Goal: Submit feedback/report problem: Submit feedback/report problem

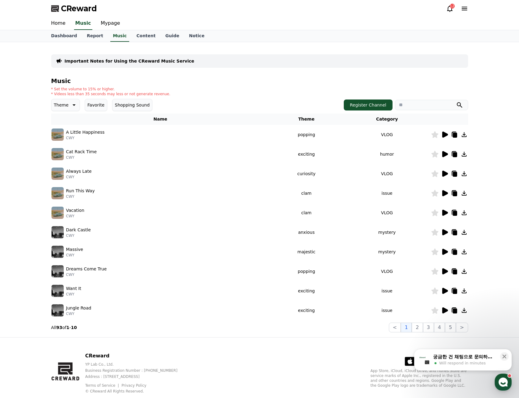
click at [447, 155] on icon at bounding box center [446, 154] width 6 height 6
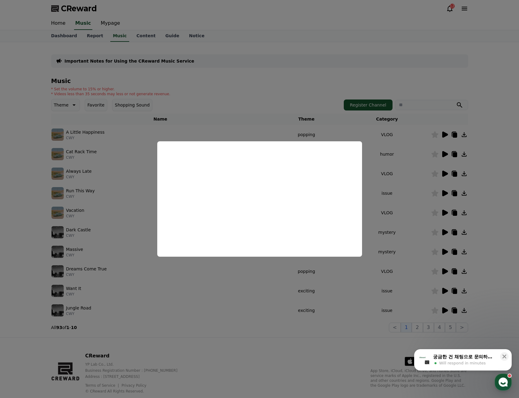
click at [429, 200] on button "close modal" at bounding box center [259, 199] width 519 height 398
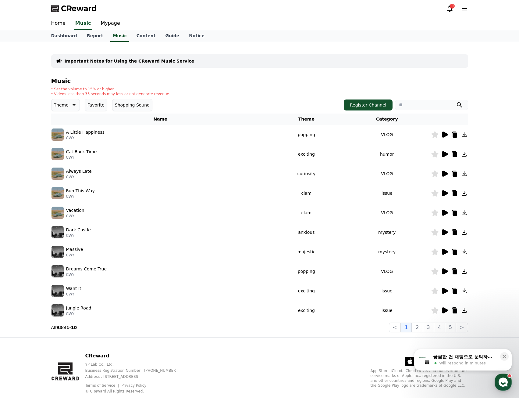
click at [444, 290] on icon at bounding box center [446, 291] width 6 height 6
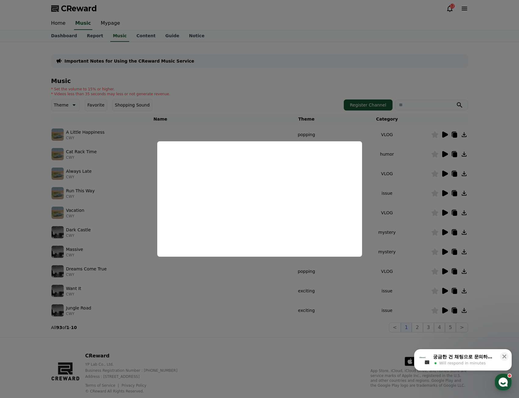
click at [239, 290] on button "close modal" at bounding box center [259, 199] width 519 height 398
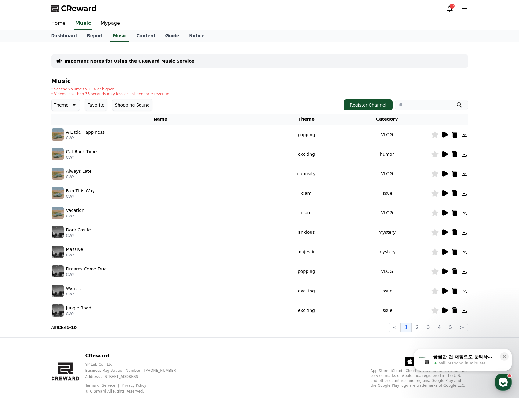
click at [443, 309] on icon at bounding box center [446, 310] width 6 height 6
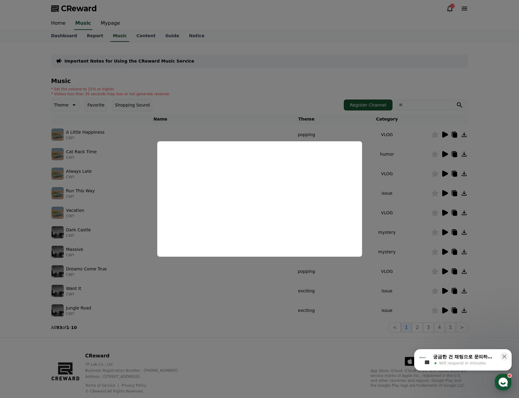
click at [409, 232] on button "close modal" at bounding box center [259, 199] width 519 height 398
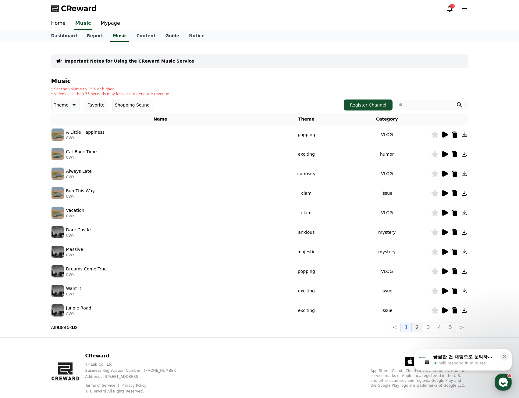
click at [419, 326] on button "2" at bounding box center [417, 327] width 11 height 10
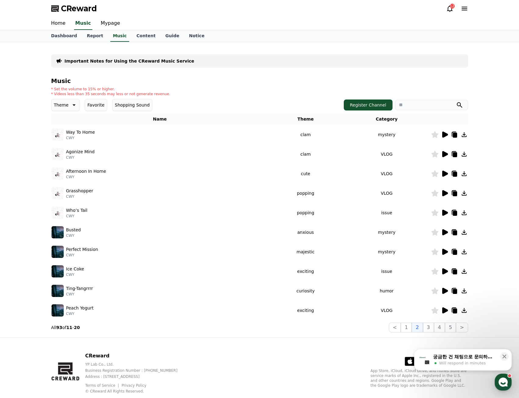
click at [444, 171] on icon at bounding box center [446, 173] width 6 height 6
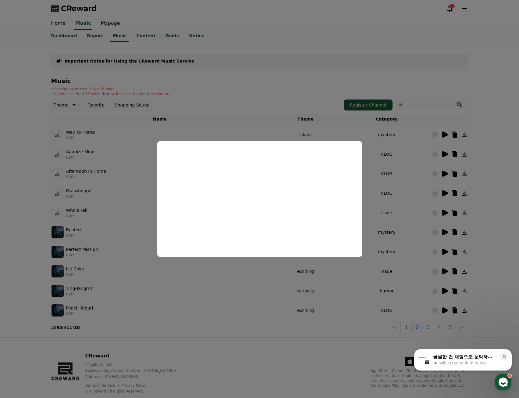
click at [392, 231] on button "close modal" at bounding box center [259, 199] width 519 height 398
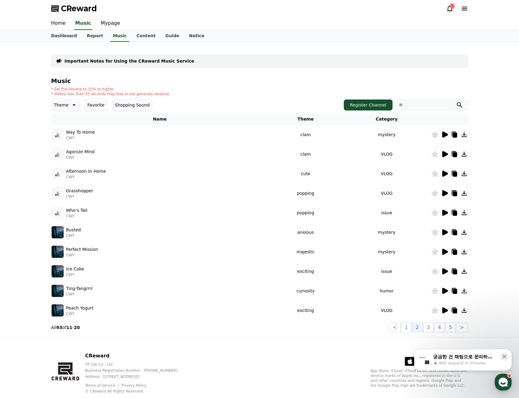
click at [442, 194] on icon at bounding box center [444, 192] width 7 height 7
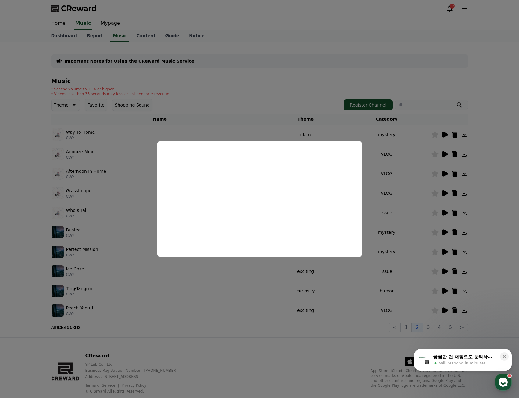
click at [109, 196] on button "close modal" at bounding box center [259, 199] width 519 height 398
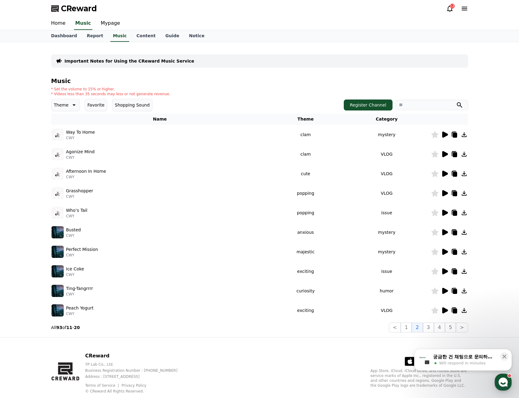
click at [445, 176] on icon at bounding box center [444, 173] width 7 height 7
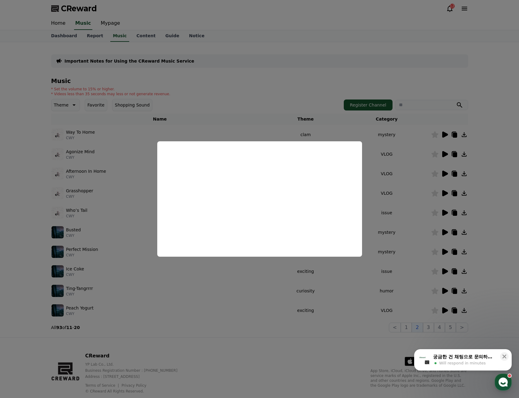
click at [114, 174] on button "close modal" at bounding box center [259, 199] width 519 height 398
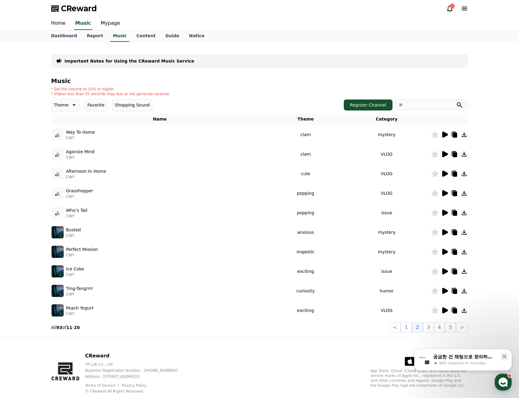
click at [68, 191] on p "Grasshopper" at bounding box center [79, 191] width 27 height 6
copy p "Grasshopper"
click at [91, 173] on p "Afternoon In Home" at bounding box center [86, 171] width 40 height 6
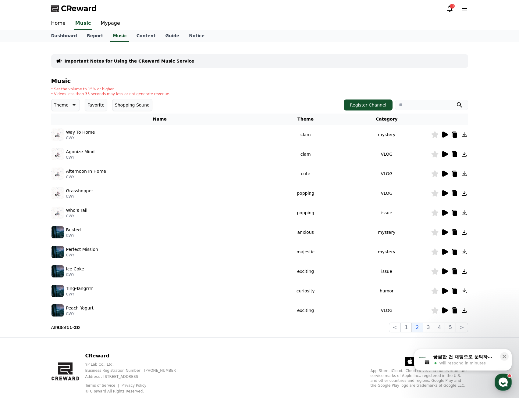
click at [91, 173] on p "Afternoon In Home" at bounding box center [86, 171] width 40 height 6
copy div "Afternoon In Home"
click at [454, 173] on icon at bounding box center [455, 174] width 4 height 5
click at [41, 191] on div "Important Notes for Using the CReward Music Service Music * Set the volume to 1…" at bounding box center [259, 189] width 519 height 295
click at [445, 154] on icon at bounding box center [446, 154] width 6 height 6
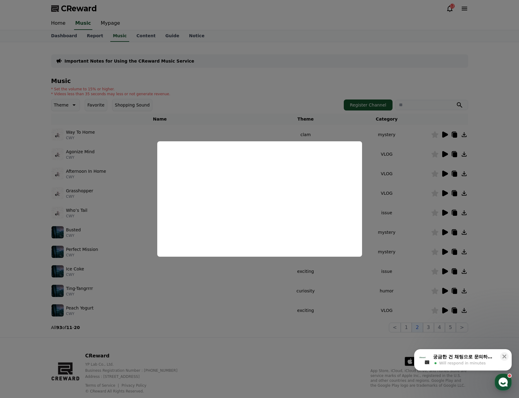
click at [130, 178] on button "close modal" at bounding box center [259, 199] width 519 height 398
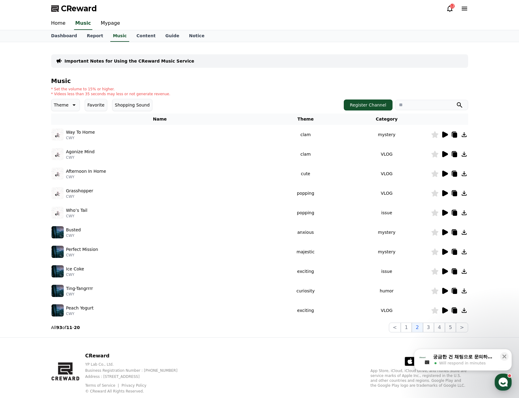
click at [85, 151] on p "Agonize Mind" at bounding box center [80, 152] width 29 height 6
copy div "Agonize Mind"
click at [458, 152] on icon at bounding box center [454, 153] width 7 height 7
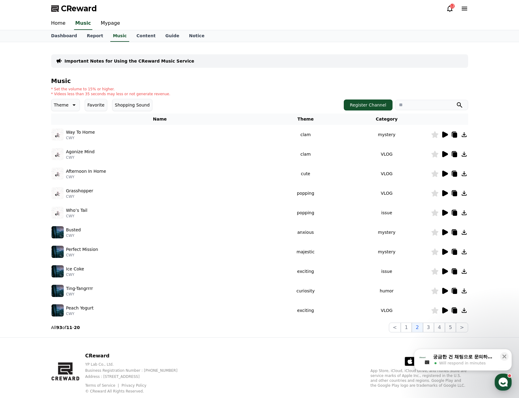
click at [207, 246] on div "Perfect Mission CWY" at bounding box center [160, 252] width 217 height 12
click at [409, 327] on button "1" at bounding box center [406, 327] width 11 height 10
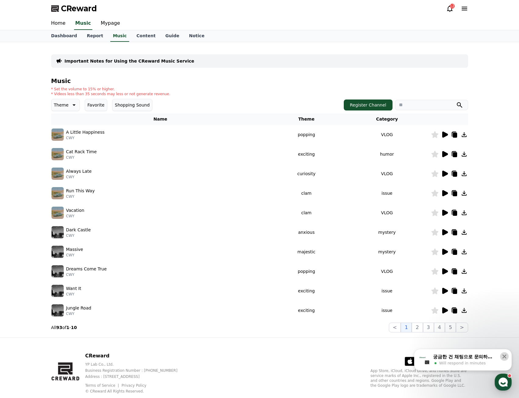
click at [506, 354] on icon at bounding box center [505, 356] width 6 height 6
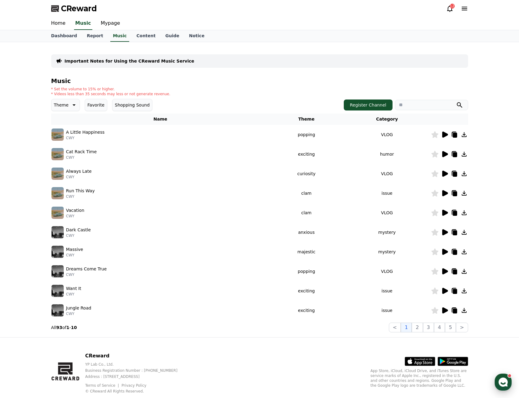
click at [505, 378] on use "button" at bounding box center [503, 381] width 9 height 9
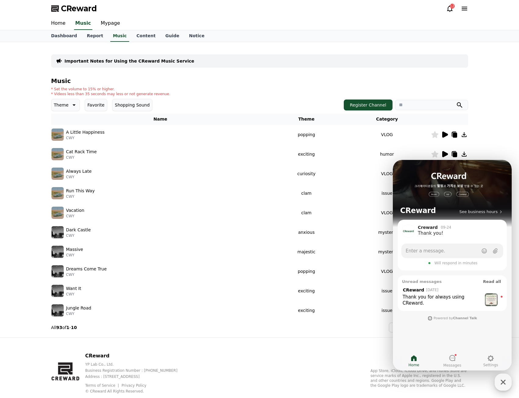
click at [505, 378] on icon "button" at bounding box center [503, 381] width 11 height 11
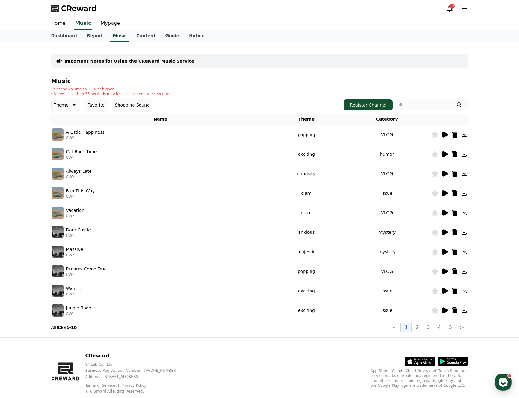
click at [446, 132] on icon at bounding box center [444, 134] width 7 height 7
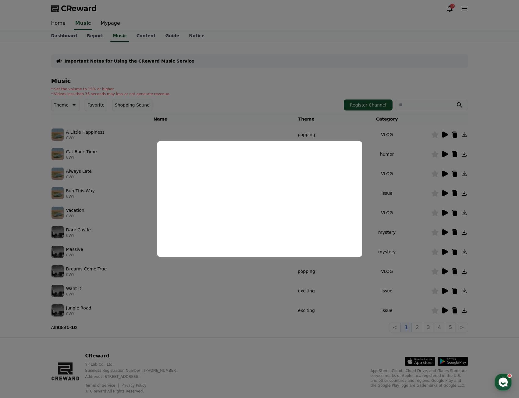
click at [439, 174] on button "close modal" at bounding box center [259, 199] width 519 height 398
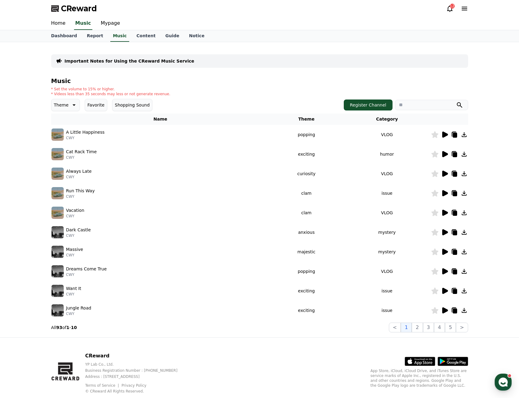
click at [444, 153] on icon at bounding box center [446, 154] width 6 height 6
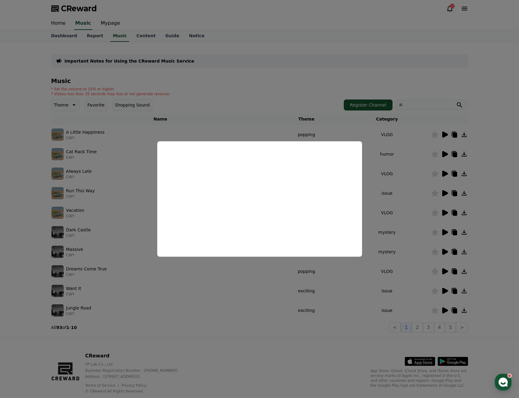
click at [407, 199] on button "close modal" at bounding box center [259, 199] width 519 height 398
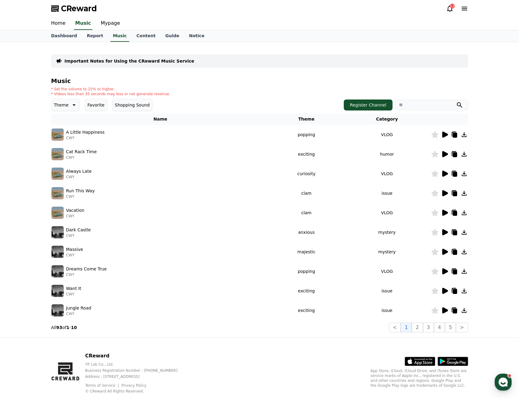
click at [446, 172] on icon at bounding box center [444, 173] width 7 height 7
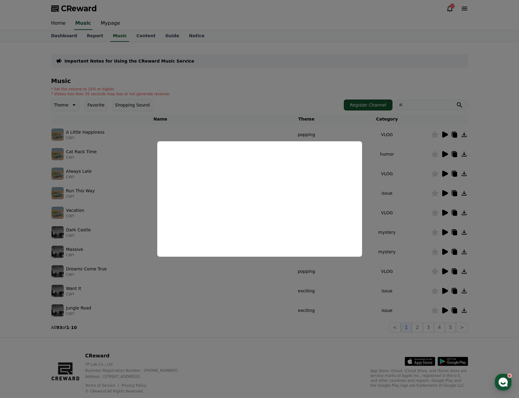
click at [387, 208] on button "close modal" at bounding box center [259, 199] width 519 height 398
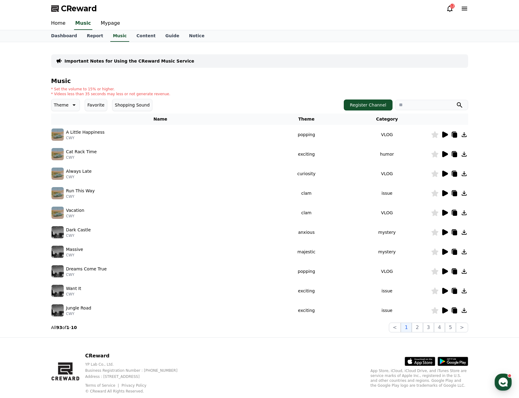
click at [445, 195] on icon at bounding box center [446, 193] width 6 height 6
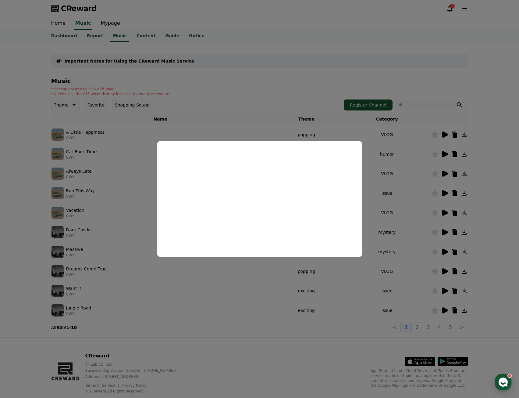
click at [407, 222] on button "close modal" at bounding box center [259, 199] width 519 height 398
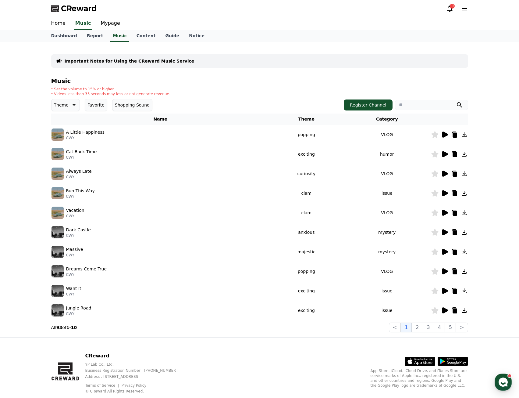
click at [443, 209] on icon at bounding box center [444, 212] width 7 height 7
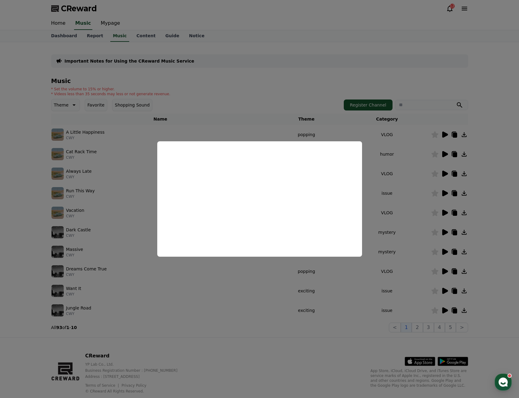
click at [423, 239] on button "close modal" at bounding box center [259, 199] width 519 height 398
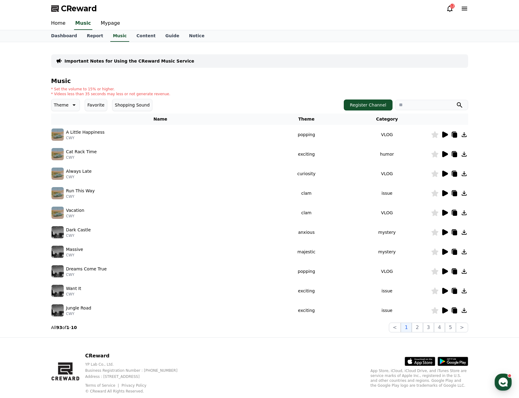
click at [446, 232] on icon at bounding box center [446, 232] width 6 height 6
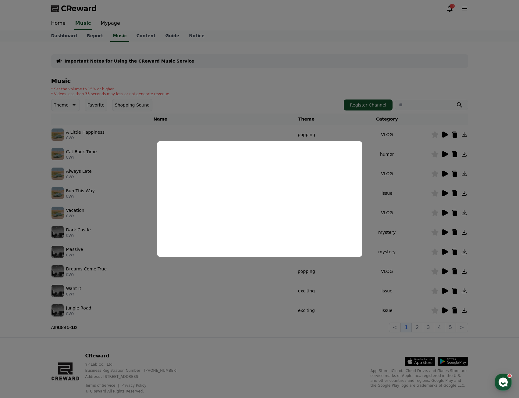
click at [98, 217] on button "close modal" at bounding box center [259, 199] width 519 height 398
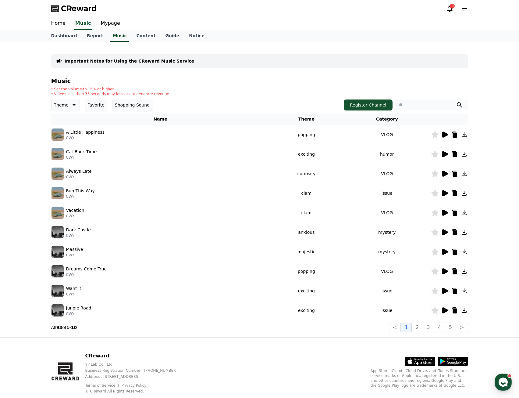
click at [84, 230] on p "Dark Castle" at bounding box center [78, 230] width 25 height 6
copy div "Dark Castle"
click at [453, 231] on icon at bounding box center [454, 231] width 7 height 7
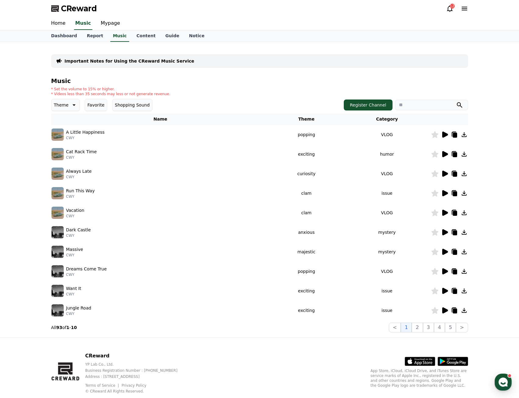
click at [446, 251] on icon at bounding box center [446, 252] width 6 height 6
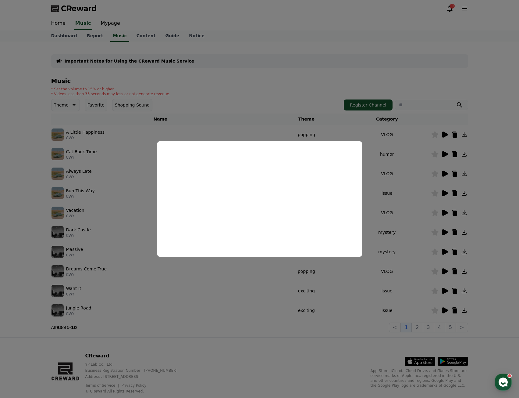
click at [128, 269] on button "close modal" at bounding box center [259, 199] width 519 height 398
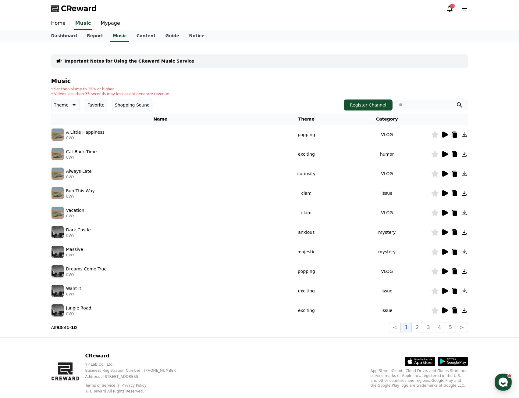
click at [446, 270] on icon at bounding box center [446, 271] width 6 height 6
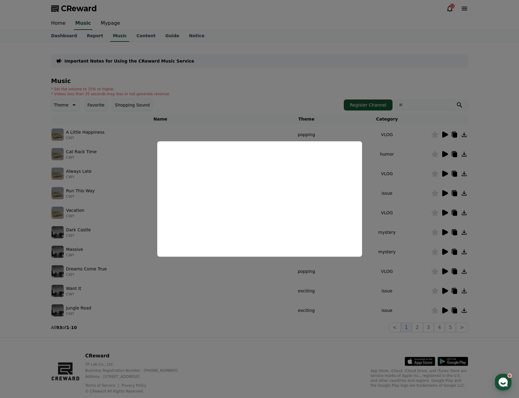
click at [131, 215] on button "close modal" at bounding box center [259, 199] width 519 height 398
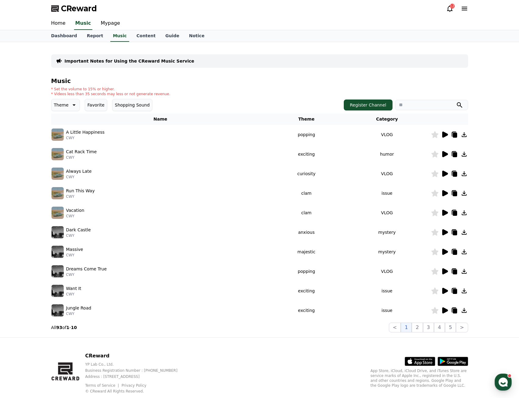
click at [447, 291] on icon at bounding box center [446, 291] width 6 height 6
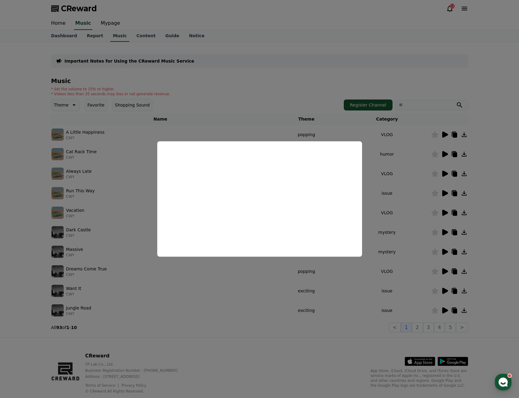
click at [444, 287] on button "close modal" at bounding box center [259, 199] width 519 height 398
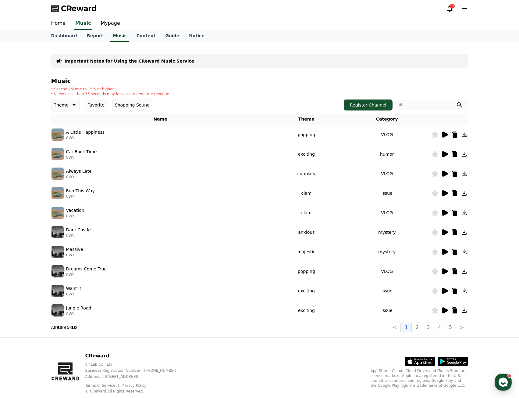
click at [446, 290] on icon at bounding box center [446, 291] width 6 height 6
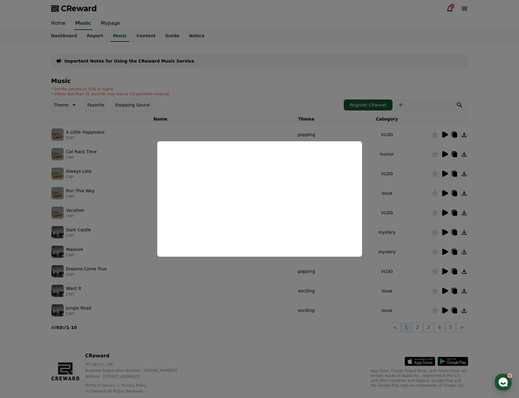
click at [241, 293] on button "close modal" at bounding box center [259, 199] width 519 height 398
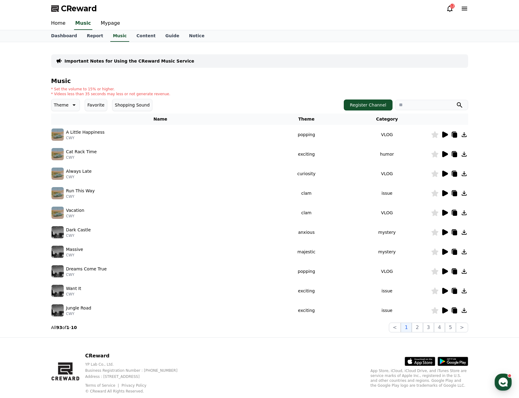
click at [447, 312] on icon at bounding box center [444, 310] width 7 height 7
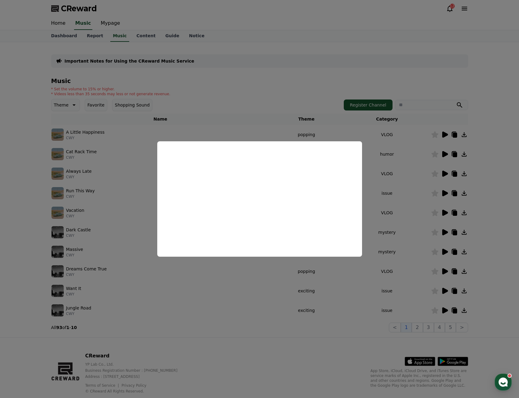
click at [303, 289] on button "close modal" at bounding box center [259, 199] width 519 height 398
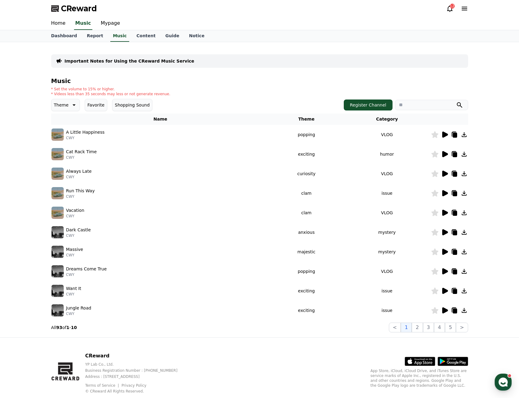
click at [342, 338] on div "CReward YP Lab Co., Ltd. Business Registration Number : 655-81-03655 Address : …" at bounding box center [259, 375] width 427 height 76
click at [66, 106] on p "Theme" at bounding box center [61, 105] width 15 height 9
click at [65, 153] on button "Curiosity" at bounding box center [64, 152] width 24 height 13
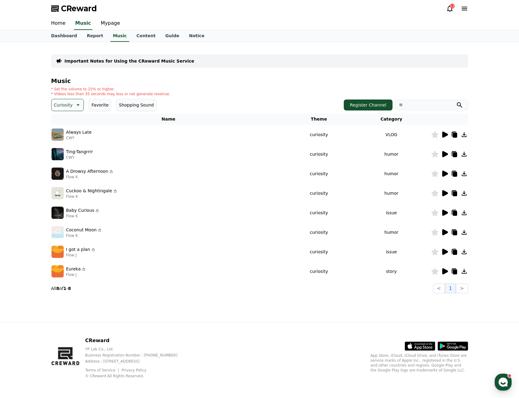
click at [445, 135] on icon at bounding box center [446, 134] width 6 height 6
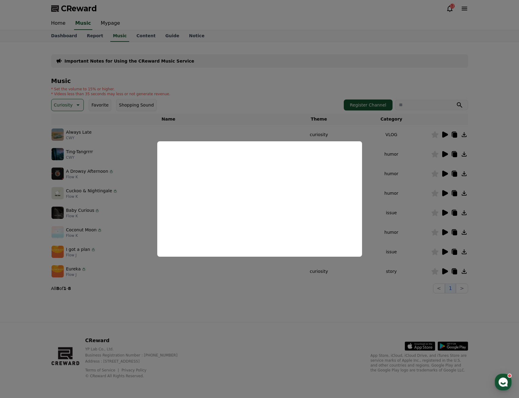
click at [115, 204] on button "close modal" at bounding box center [259, 199] width 519 height 398
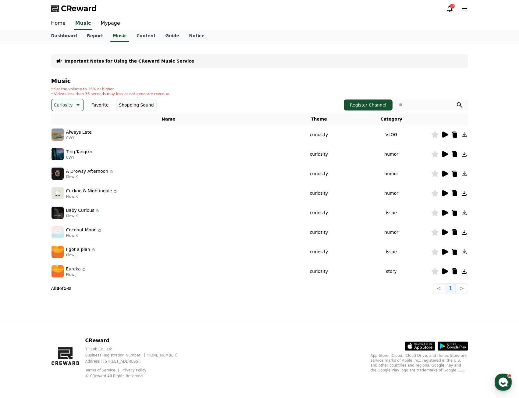
click at [445, 154] on icon at bounding box center [446, 154] width 6 height 6
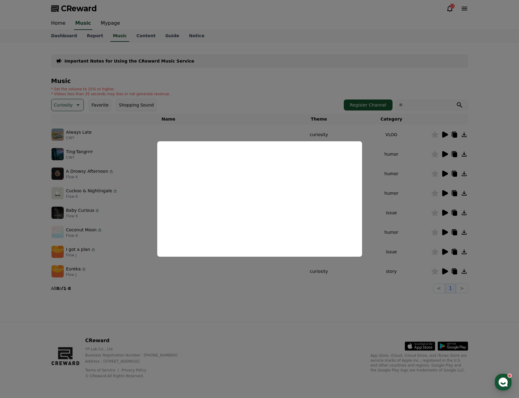
click at [144, 222] on button "close modal" at bounding box center [259, 199] width 519 height 398
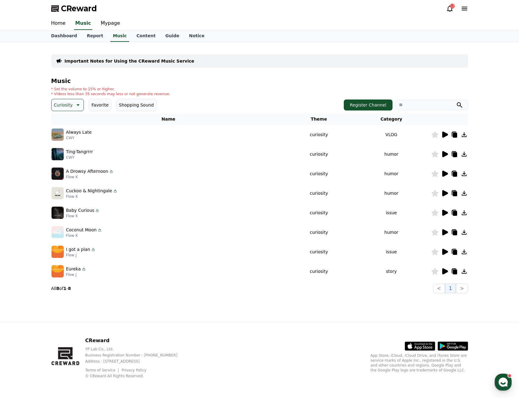
click at [453, 153] on icon at bounding box center [455, 154] width 4 height 5
click at [75, 156] on p "CWY" at bounding box center [79, 157] width 27 height 5
click at [83, 152] on p "Ting-Tangrrrr" at bounding box center [79, 152] width 27 height 6
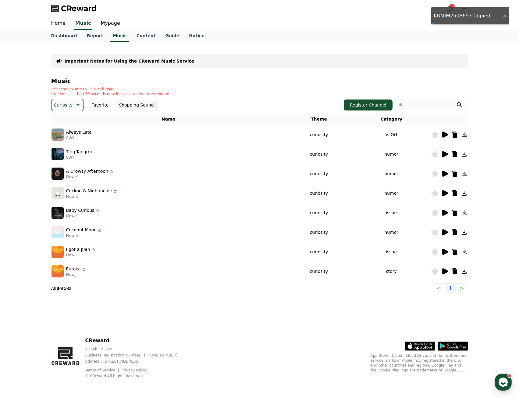
copy div "Ting-Tangrrrr"
click at [455, 156] on icon at bounding box center [455, 154] width 4 height 5
click at [442, 173] on icon at bounding box center [444, 173] width 7 height 7
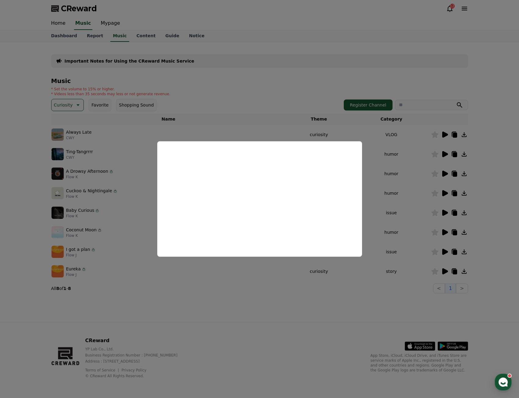
click at [133, 196] on button "close modal" at bounding box center [259, 199] width 519 height 398
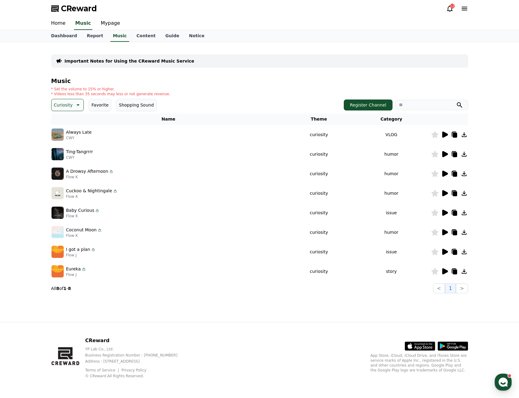
click at [87, 171] on p "A Drowsy Afternoon" at bounding box center [87, 171] width 42 height 6
copy div "A Drowsy Afternoon"
click at [455, 174] on icon at bounding box center [455, 174] width 4 height 5
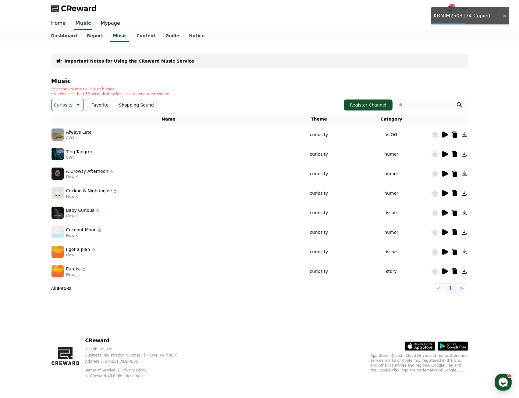
click at [444, 192] on icon at bounding box center [446, 193] width 6 height 6
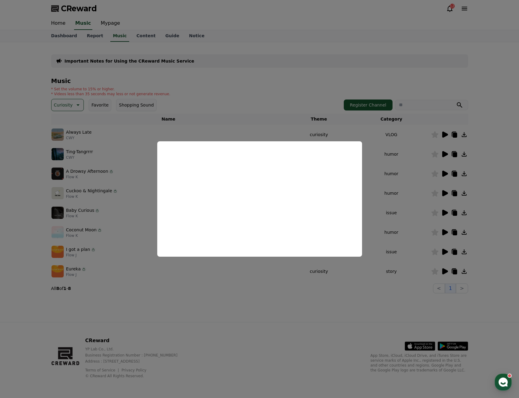
click at [112, 211] on button "close modal" at bounding box center [259, 199] width 519 height 398
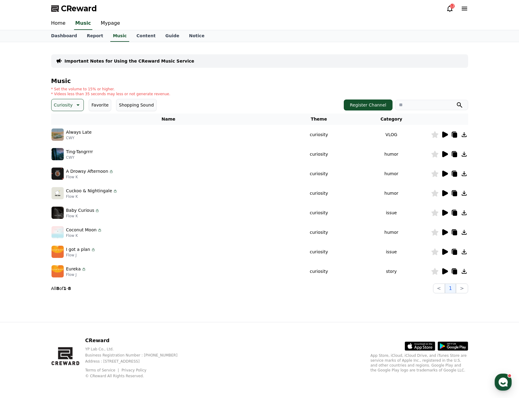
click at [199, 207] on div "Baby Curious Flow K" at bounding box center [169, 212] width 234 height 12
click at [447, 215] on icon at bounding box center [444, 212] width 7 height 7
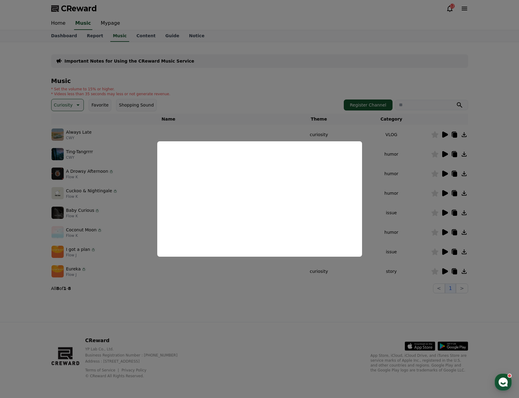
click at [390, 228] on button "close modal" at bounding box center [259, 199] width 519 height 398
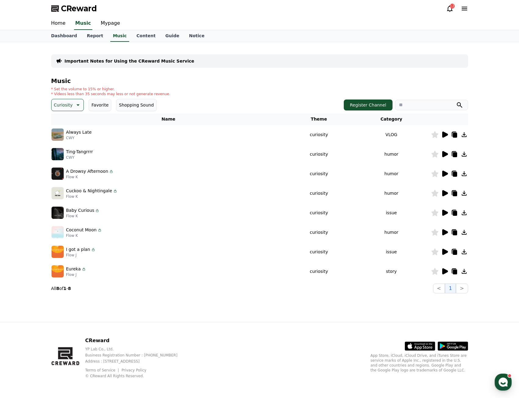
click at [66, 212] on p "Baby Curious" at bounding box center [80, 210] width 28 height 6
copy div "Baby Curious"
click at [455, 213] on icon at bounding box center [455, 213] width 4 height 5
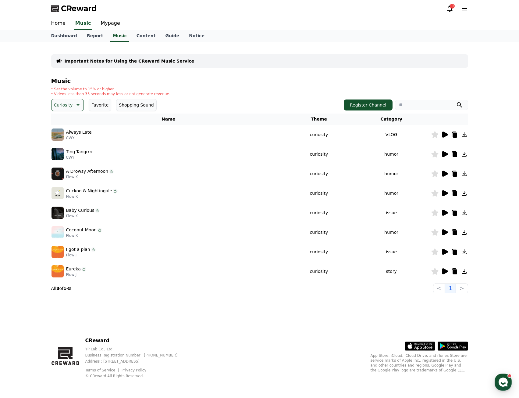
click at [116, 234] on div "Coconut Moon Flow K" at bounding box center [169, 232] width 234 height 12
click at [447, 231] on icon at bounding box center [446, 232] width 6 height 6
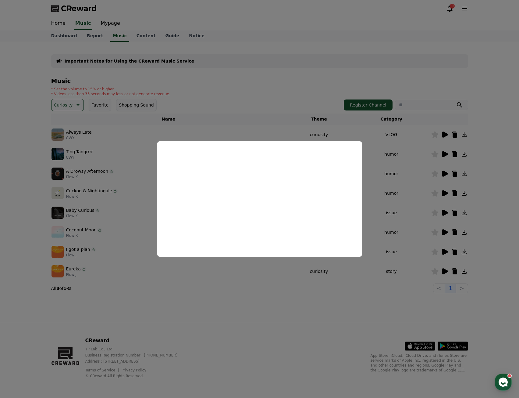
click at [128, 228] on button "close modal" at bounding box center [259, 199] width 519 height 398
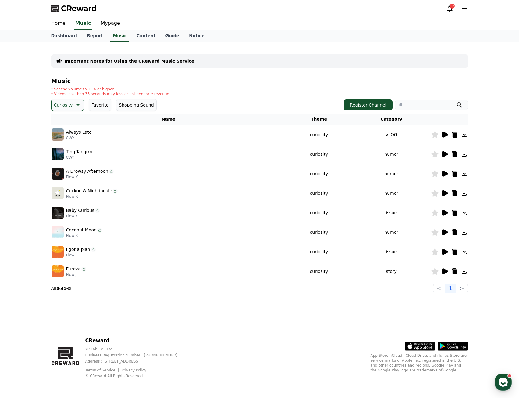
click at [80, 229] on p "Coconut Moon" at bounding box center [81, 230] width 30 height 6
copy div "Coconut Moon"
click at [456, 234] on icon at bounding box center [455, 232] width 4 height 5
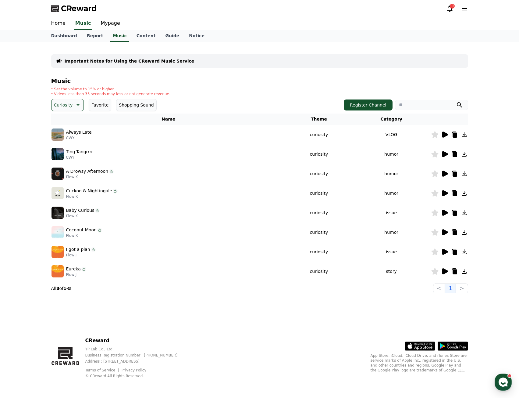
click at [159, 261] on td "Eureka Flow J" at bounding box center [168, 271] width 235 height 20
click at [446, 252] on icon at bounding box center [446, 252] width 6 height 6
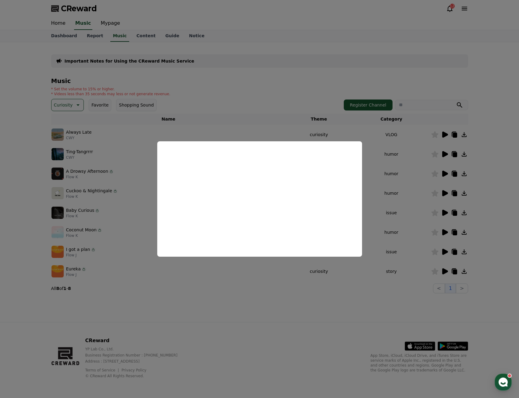
click at [412, 246] on button "close modal" at bounding box center [259, 199] width 519 height 398
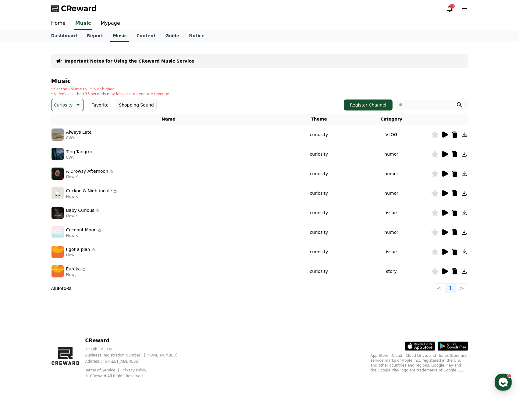
click at [446, 268] on icon at bounding box center [444, 270] width 7 height 7
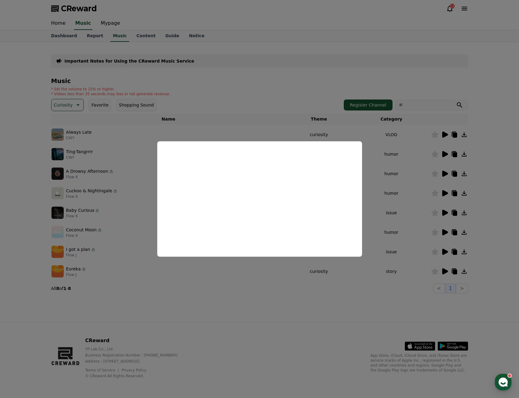
click at [425, 253] on button "close modal" at bounding box center [259, 199] width 519 height 398
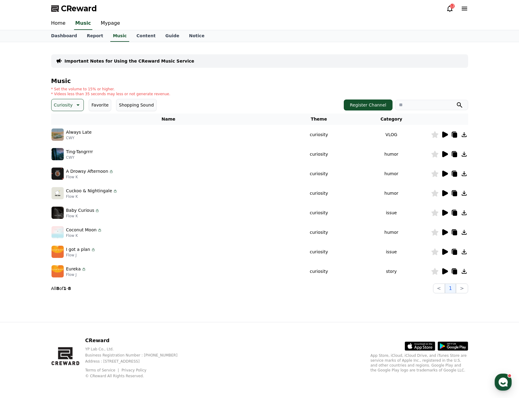
click at [397, 248] on td "issue" at bounding box center [391, 252] width 79 height 20
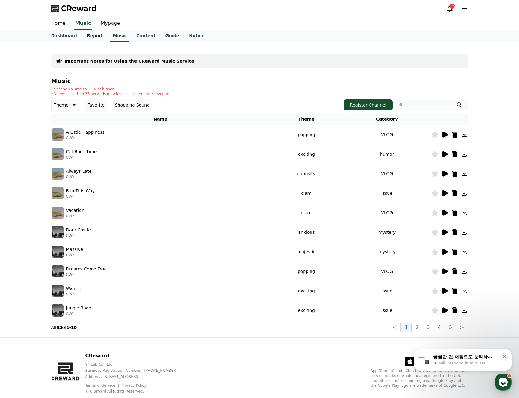
click at [86, 35] on link "Report" at bounding box center [95, 36] width 26 height 12
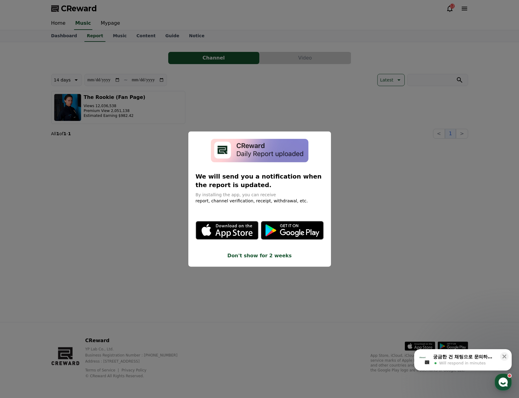
drag, startPoint x: 270, startPoint y: 255, endPoint x: 263, endPoint y: 248, distance: 9.9
click at [270, 255] on button "Don't show for 2 weeks" at bounding box center [260, 255] width 128 height 7
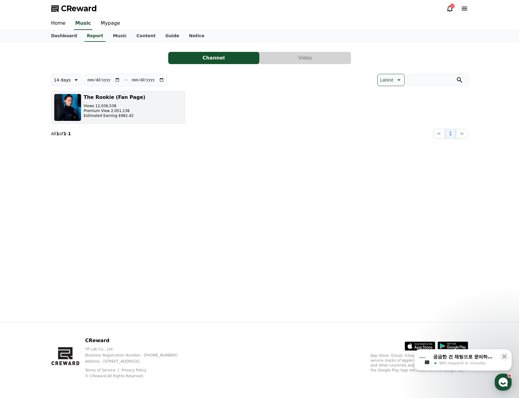
click at [136, 104] on button "The Rookie (Fan Page) Views 12,036,538 Premium View 2,051,138 Estimated Earning…" at bounding box center [118, 107] width 134 height 33
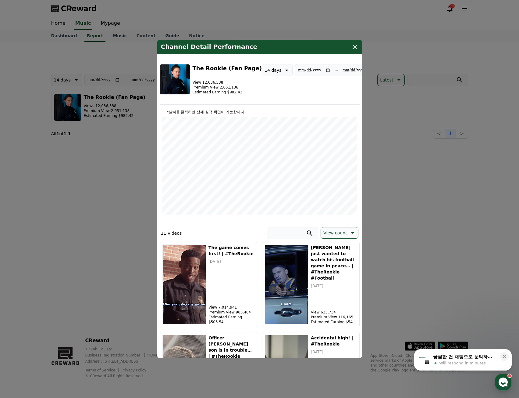
type input "**********"
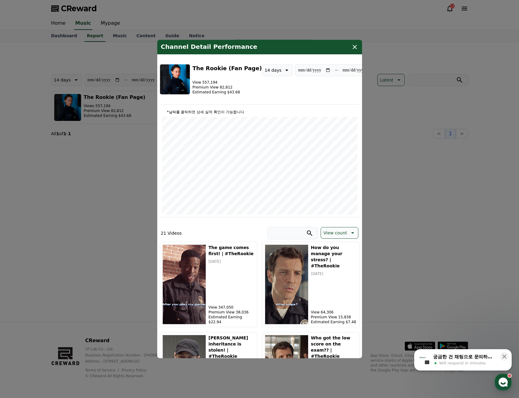
click at [266, 73] on p "14 days" at bounding box center [273, 70] width 17 height 9
click at [266, 74] on p "14 days" at bounding box center [273, 70] width 17 height 9
click at [265, 103] on button "7 days" at bounding box center [271, 101] width 19 height 13
type input "**********"
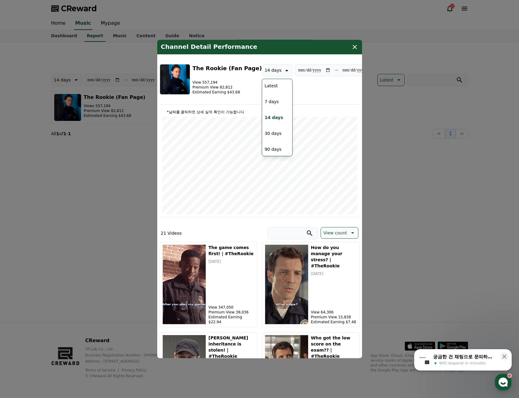
type input "**********"
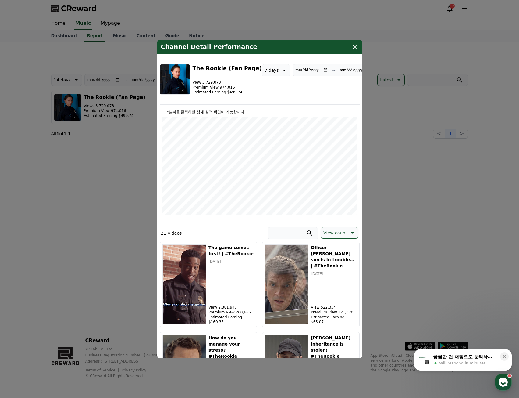
click at [354, 47] on icon "modal" at bounding box center [354, 46] width 7 height 7
